Goal: Information Seeking & Learning: Learn about a topic

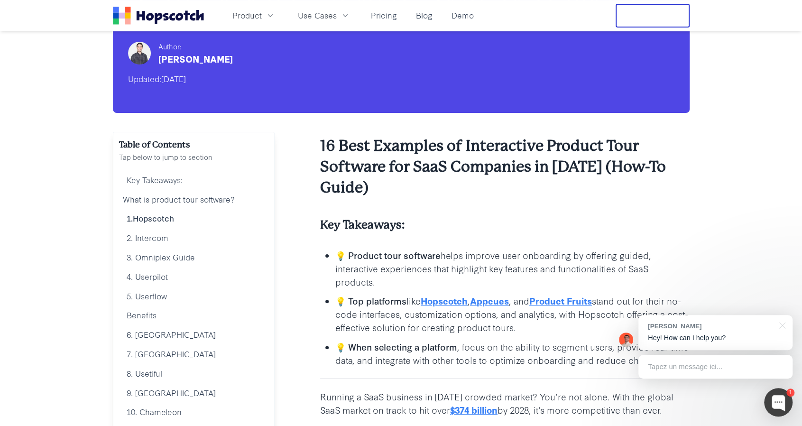
scroll to position [79, 0]
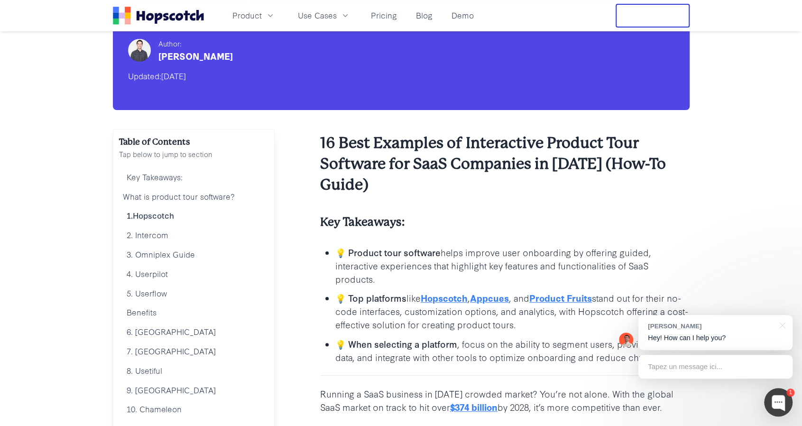
click at [446, 298] on link "Hopscotch" at bounding box center [444, 297] width 47 height 13
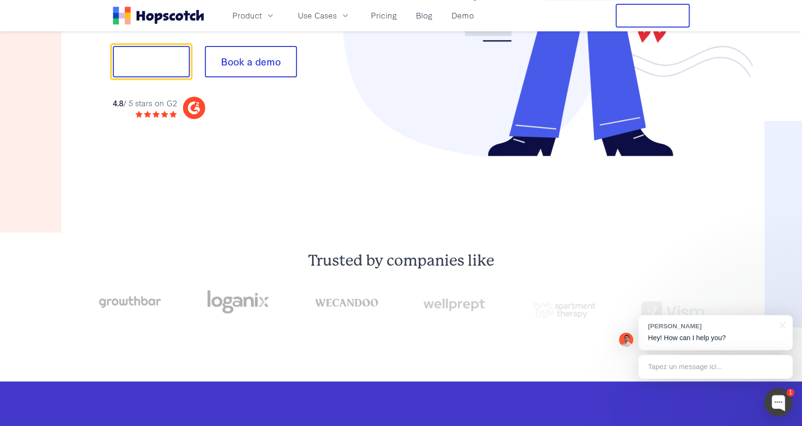
scroll to position [421, 0]
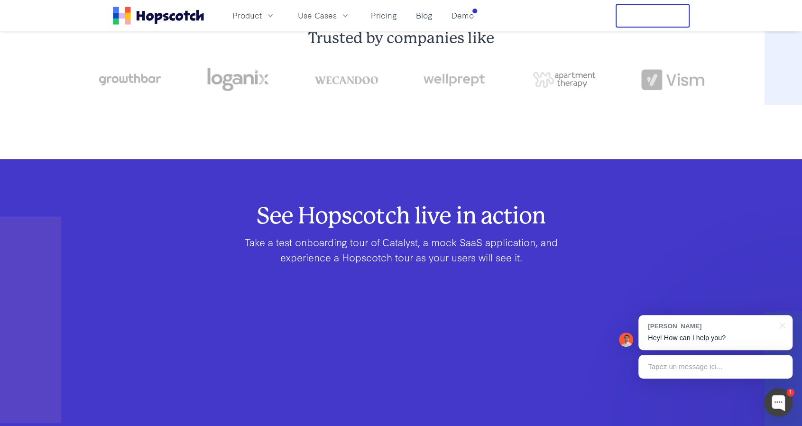
click at [378, 218] on h2 "See Hopscotch live in action" at bounding box center [401, 214] width 516 height 17
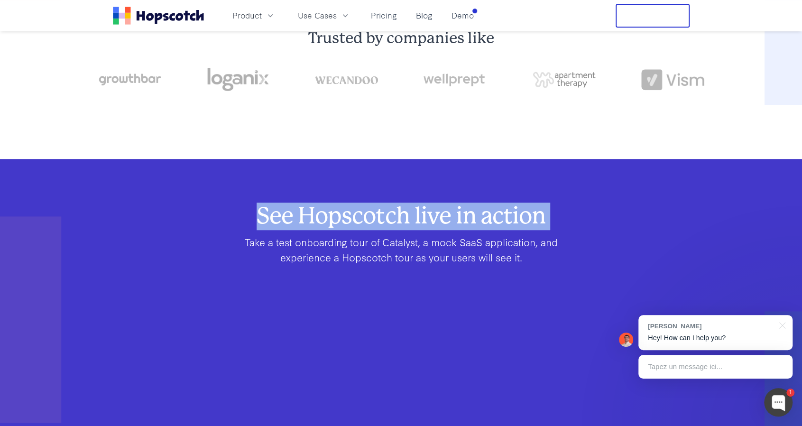
click at [378, 218] on h2 "See Hopscotch live in action" at bounding box center [401, 214] width 516 height 17
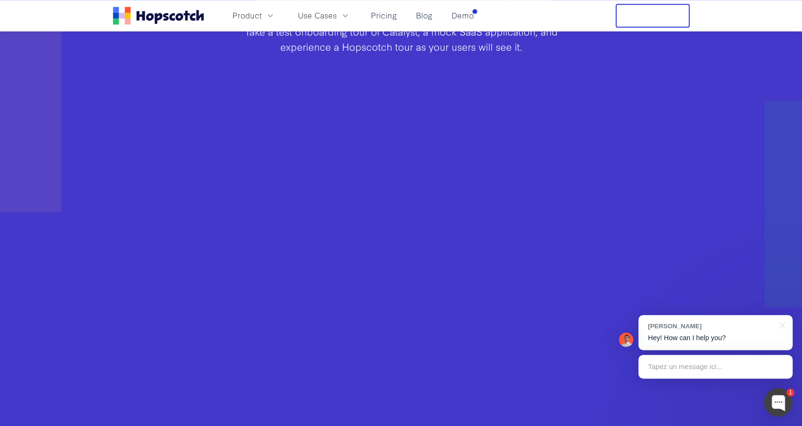
scroll to position [633, 0]
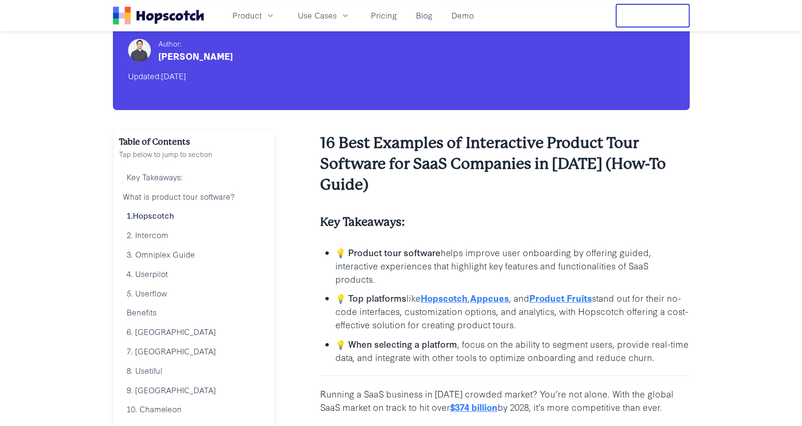
click at [491, 302] on link "Appcues" at bounding box center [489, 297] width 39 height 13
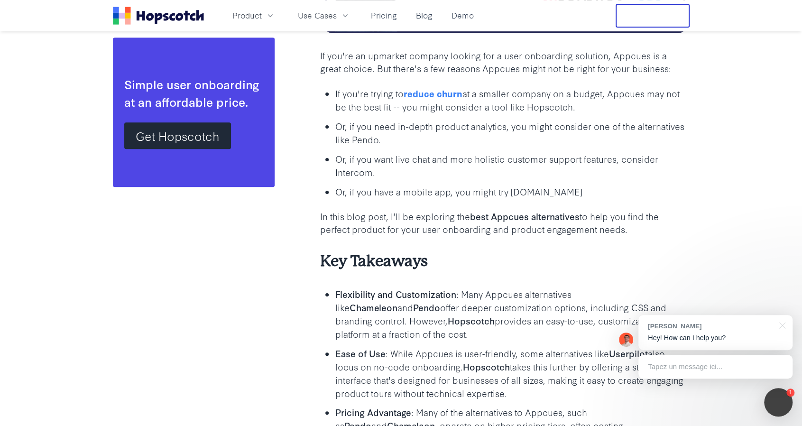
scroll to position [534, 0]
